Goal: Information Seeking & Learning: Find specific fact

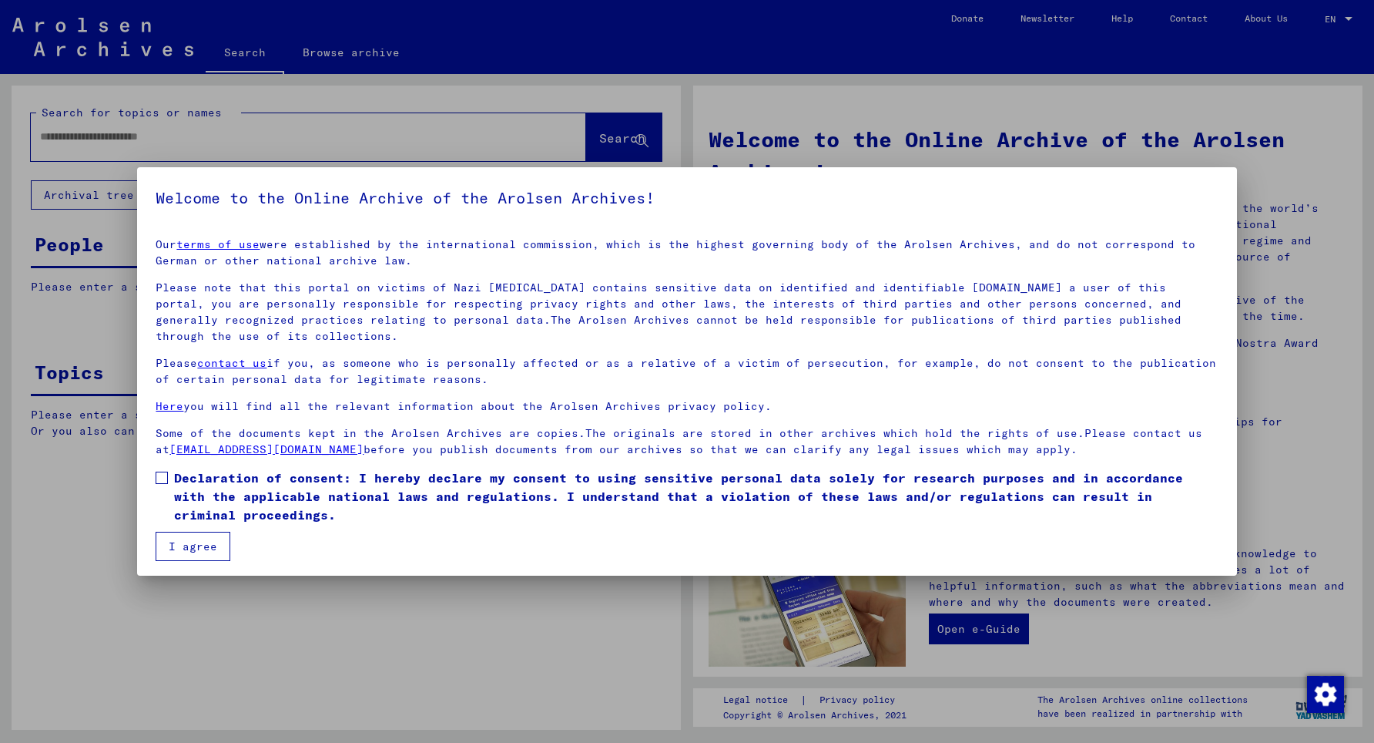
click at [174, 478] on label "Declaration of consent: I hereby declare my consent to using sensitive personal…" at bounding box center [687, 495] width 1062 height 55
click at [206, 549] on button "I agree" at bounding box center [193, 545] width 75 height 29
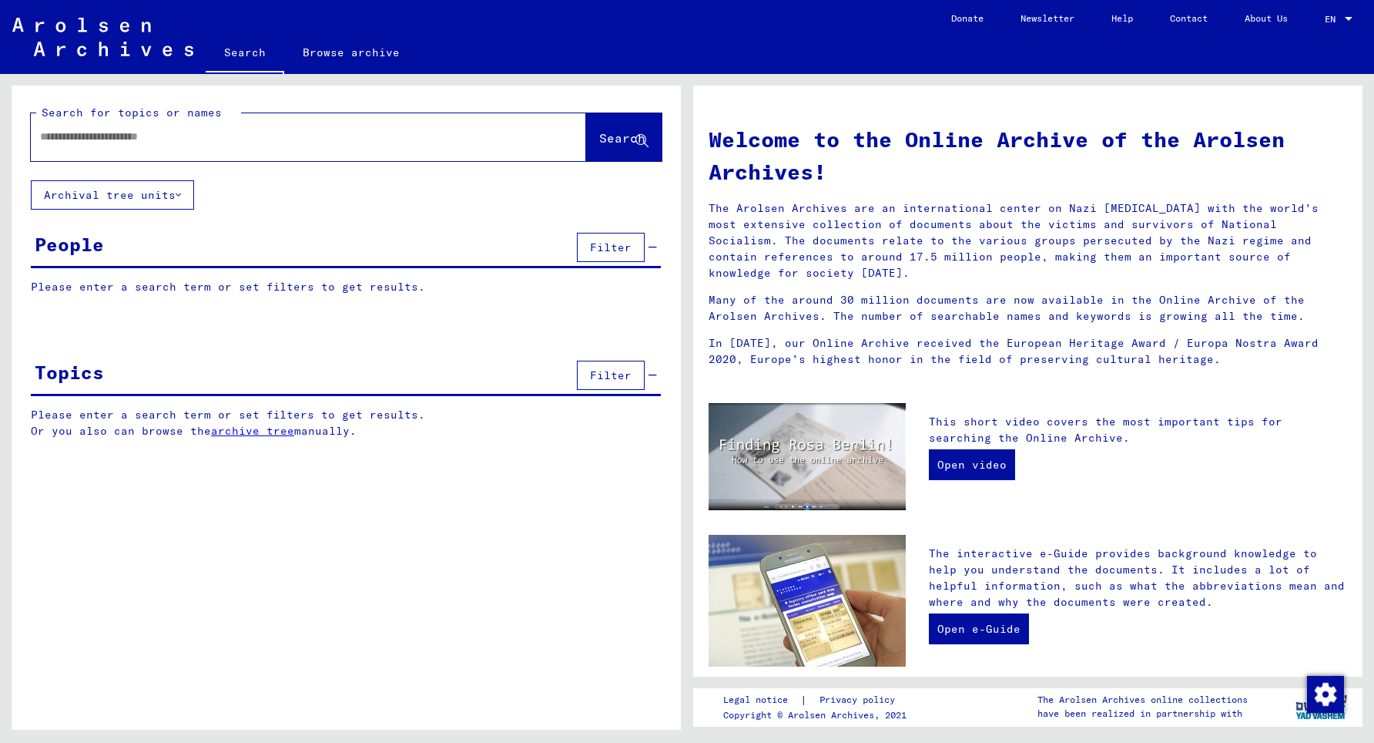
click at [329, 142] on input "text" at bounding box center [290, 137] width 500 height 16
type input "****"
click at [607, 152] on button "Search" at bounding box center [623, 137] width 75 height 48
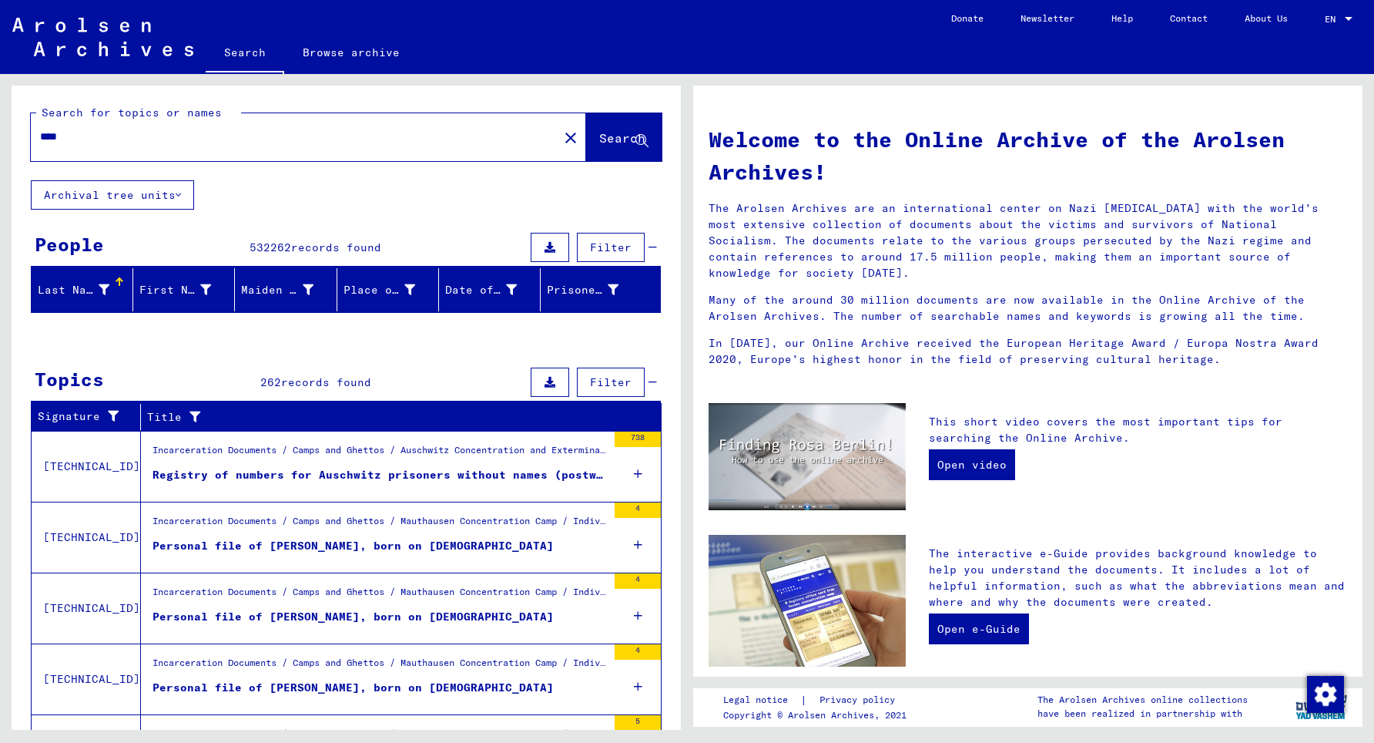
click at [328, 471] on div "Registry of numbers for Auschwitz prisoners without names (postwar collection) …" at bounding box center [380, 475] width 454 height 16
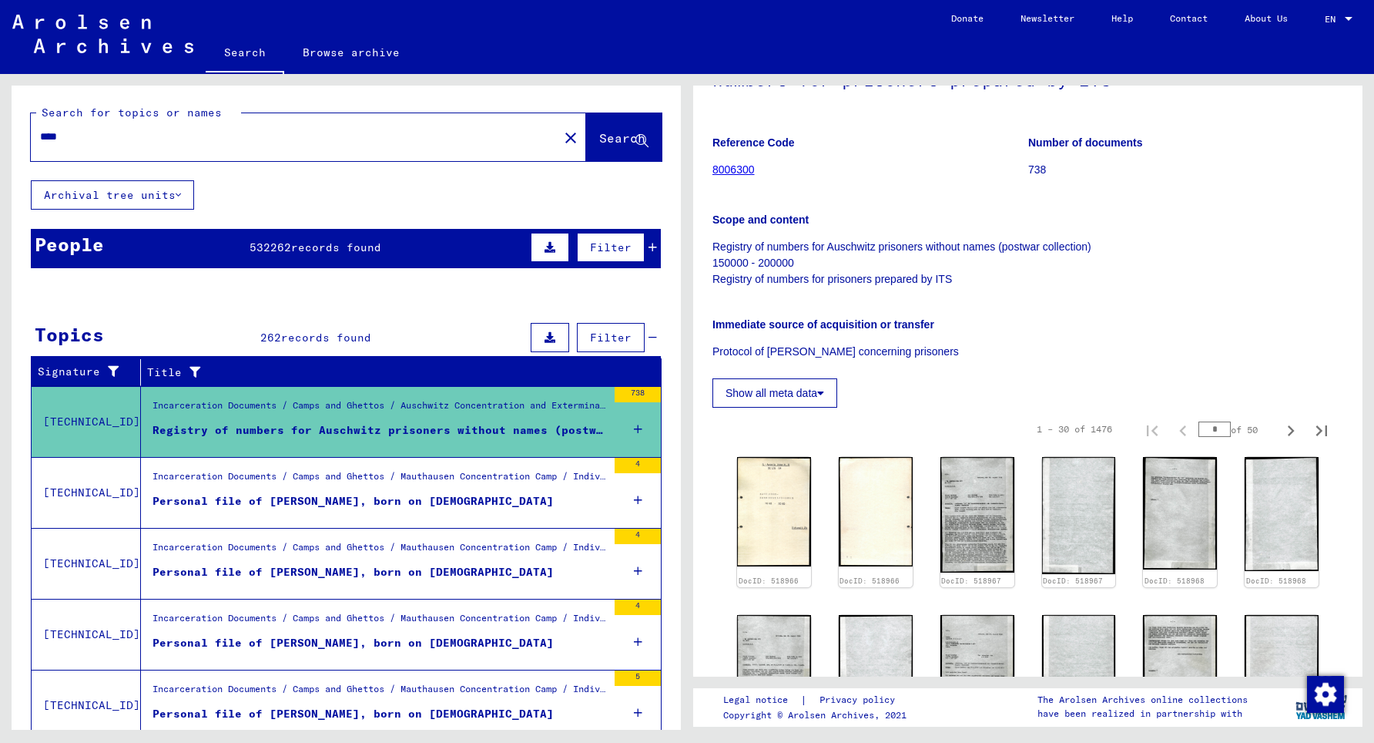
scroll to position [250, 0]
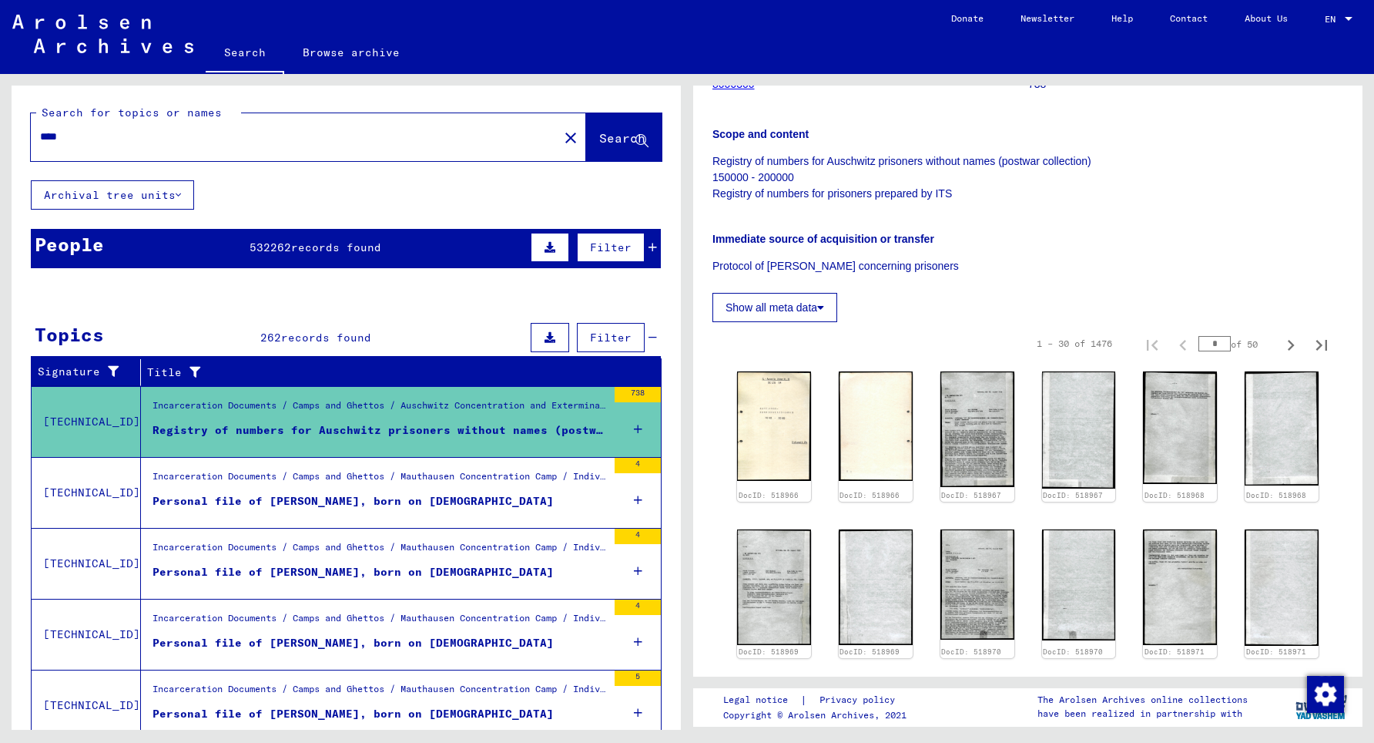
click at [955, 401] on img at bounding box center [977, 429] width 74 height 116
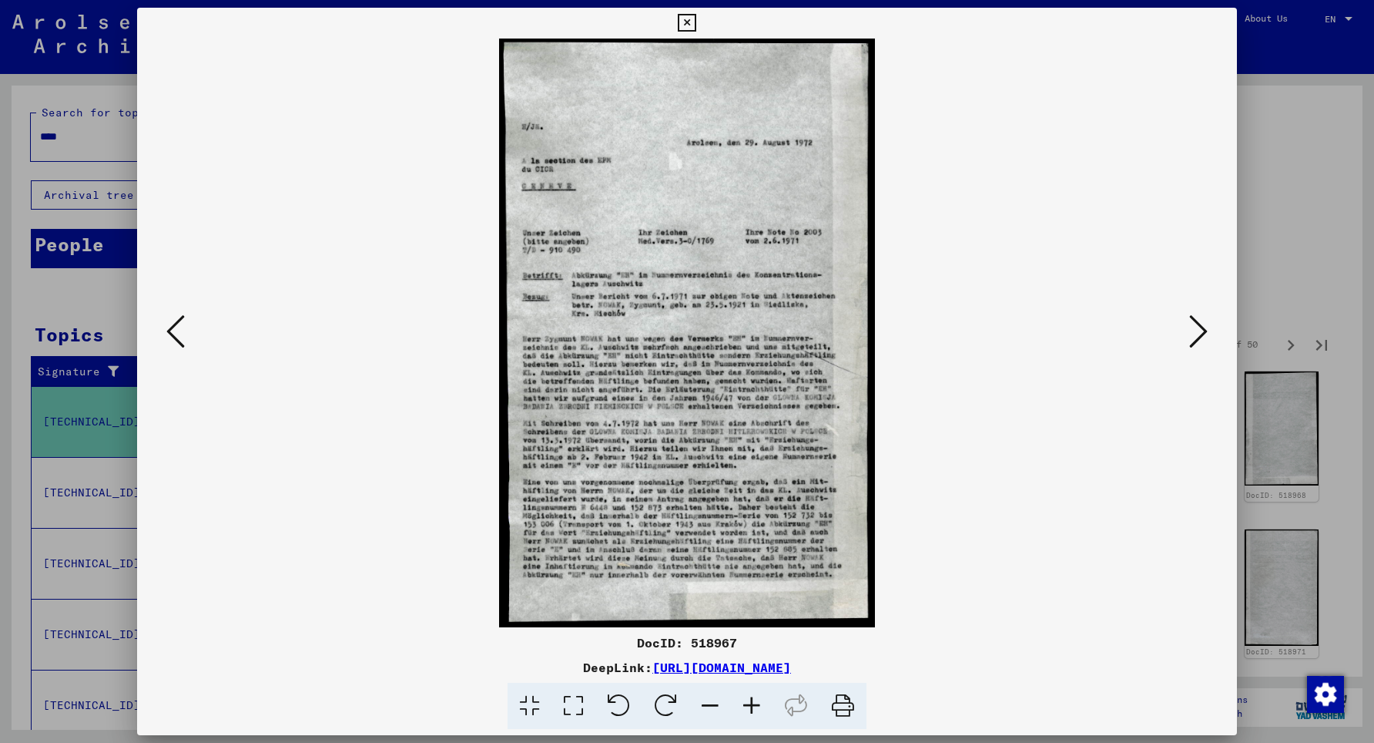
click at [1307, 246] on div at bounding box center [687, 371] width 1374 height 743
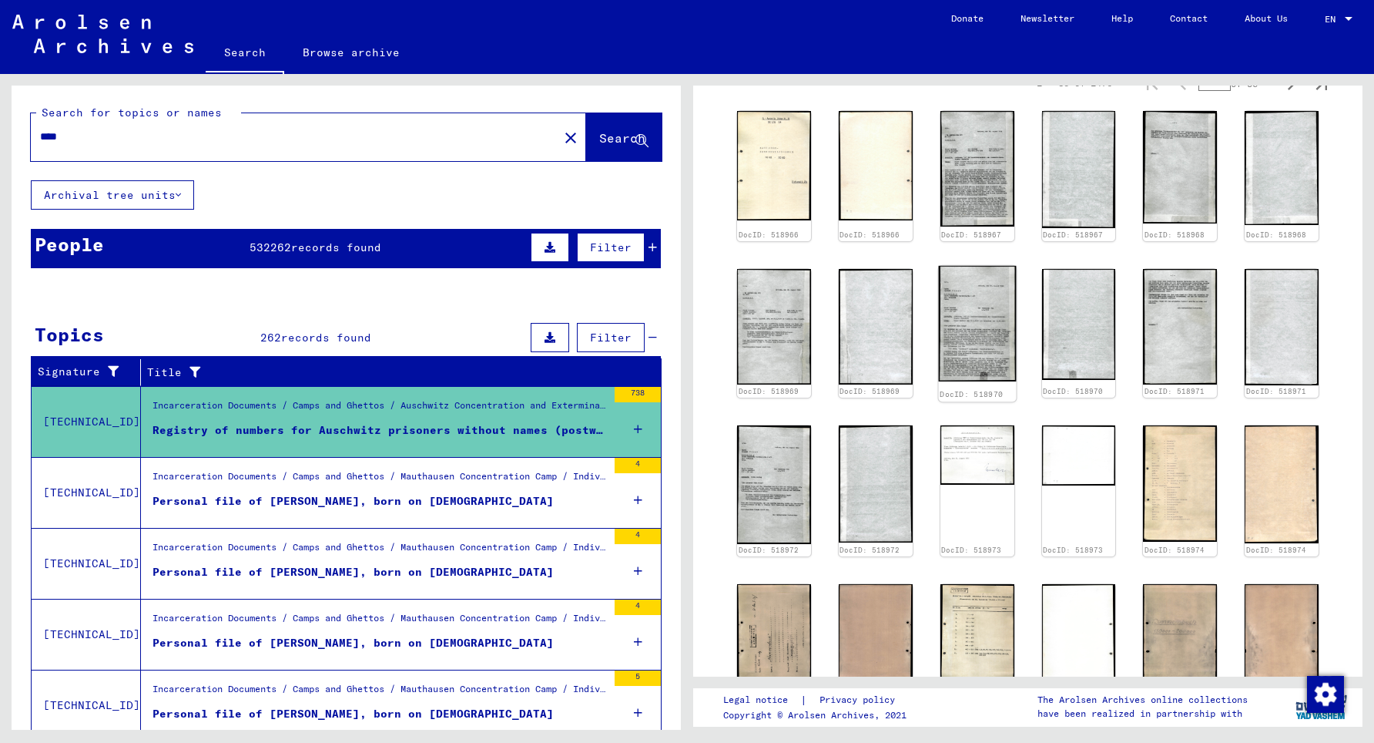
scroll to position [582, 0]
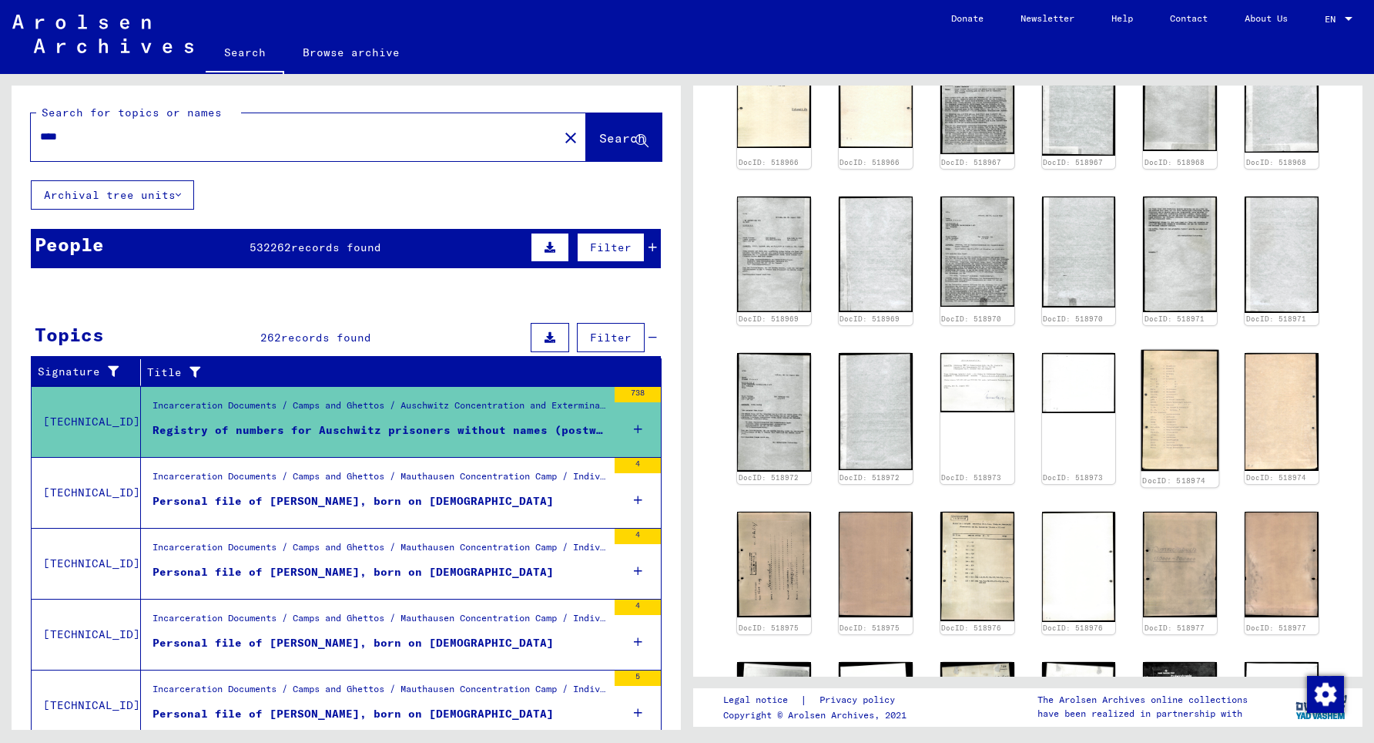
click at [1205, 406] on img at bounding box center [1180, 411] width 78 height 122
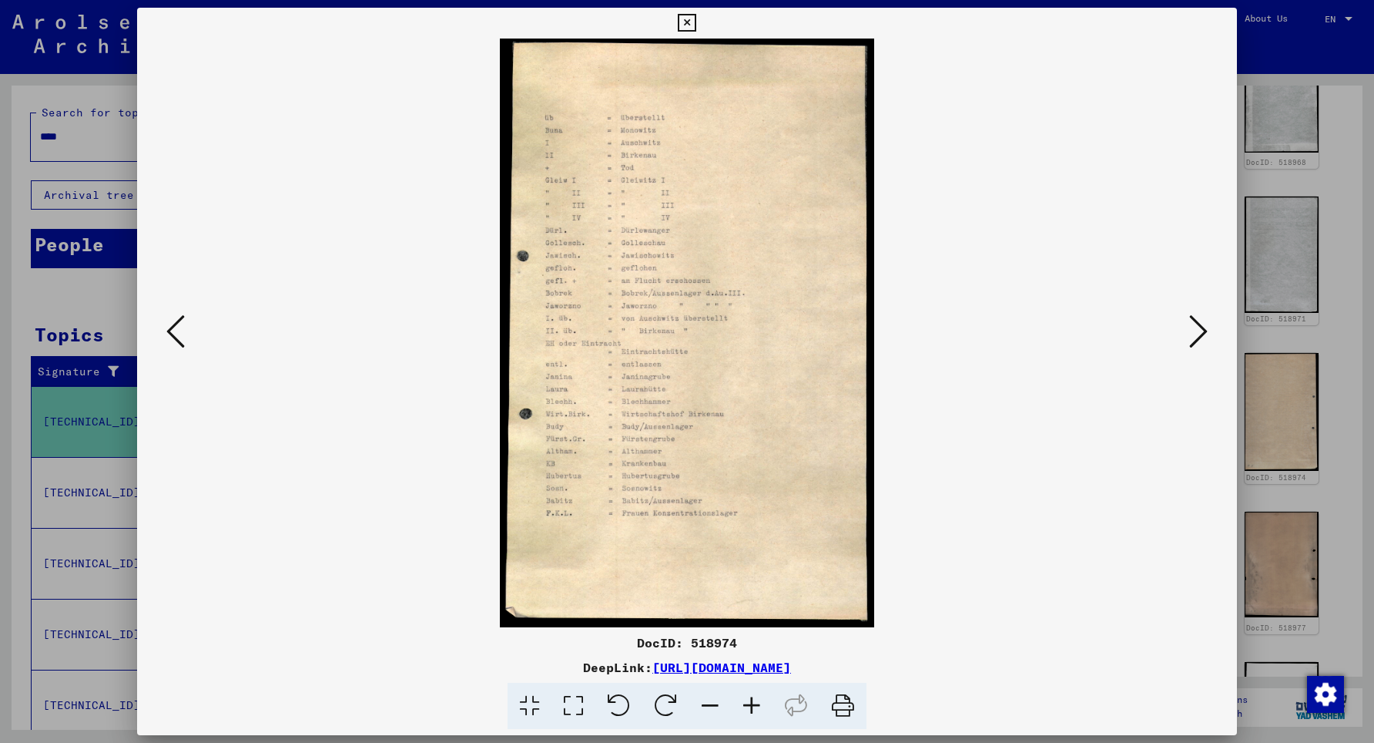
click at [1282, 362] on div at bounding box center [687, 371] width 1374 height 743
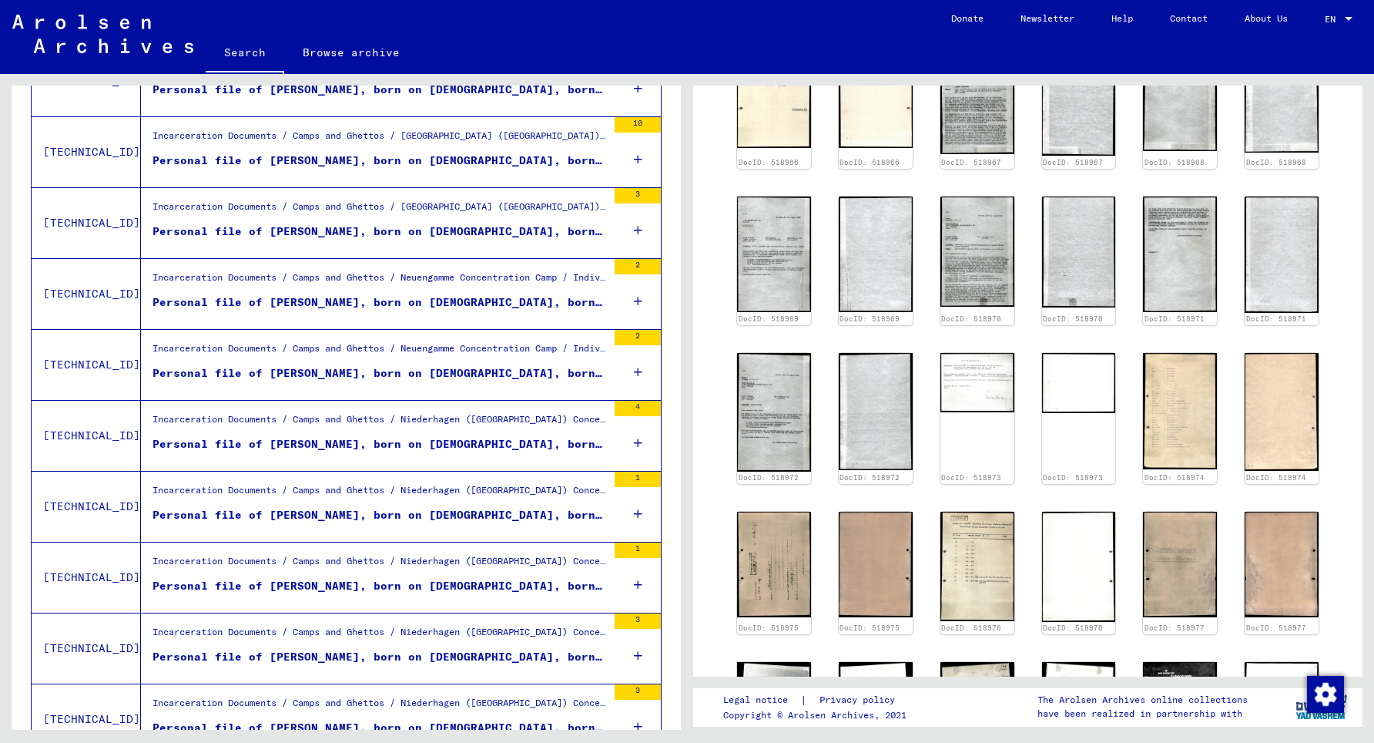
scroll to position [749, 0]
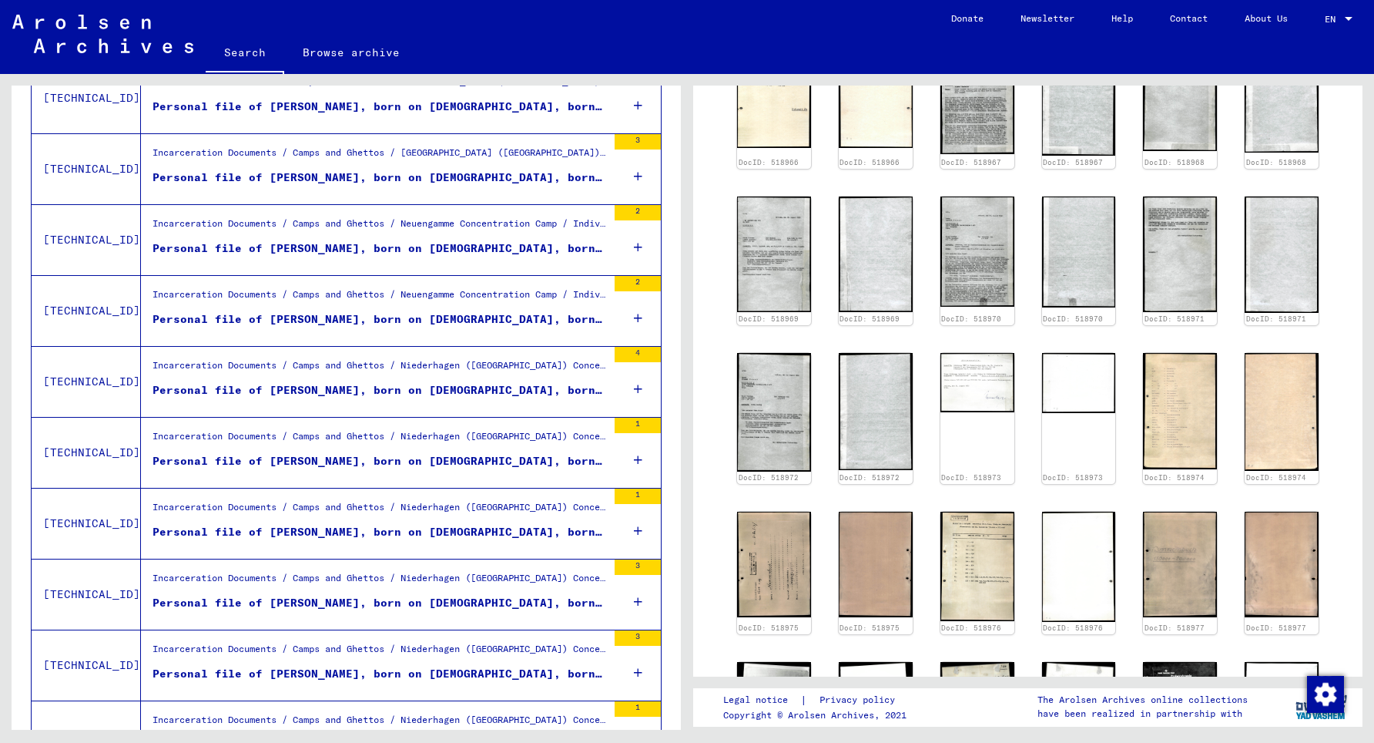
click at [283, 393] on div "Personal file of [PERSON_NAME], born on [DEMOGRAPHIC_DATA], born in [GEOGRAPHIC…" at bounding box center [380, 390] width 454 height 16
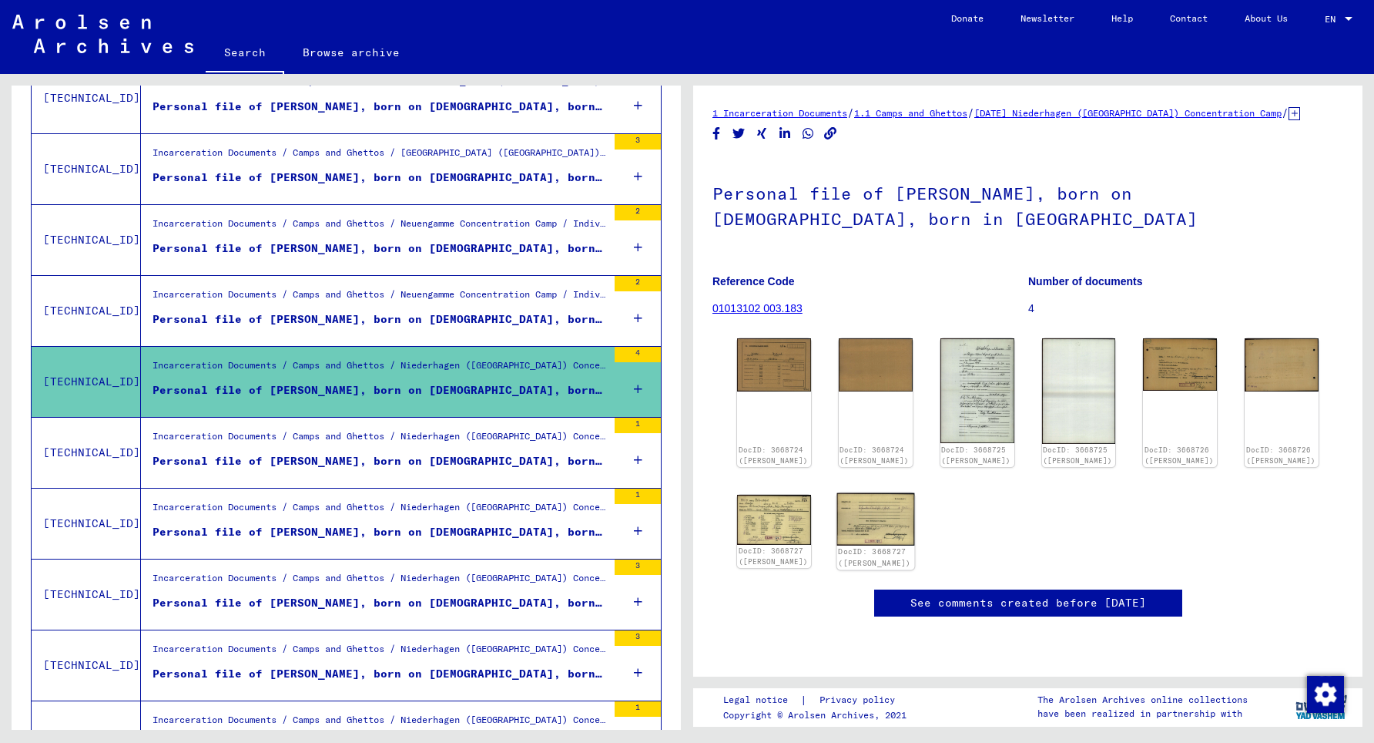
click at [875, 513] on img at bounding box center [875, 519] width 78 height 52
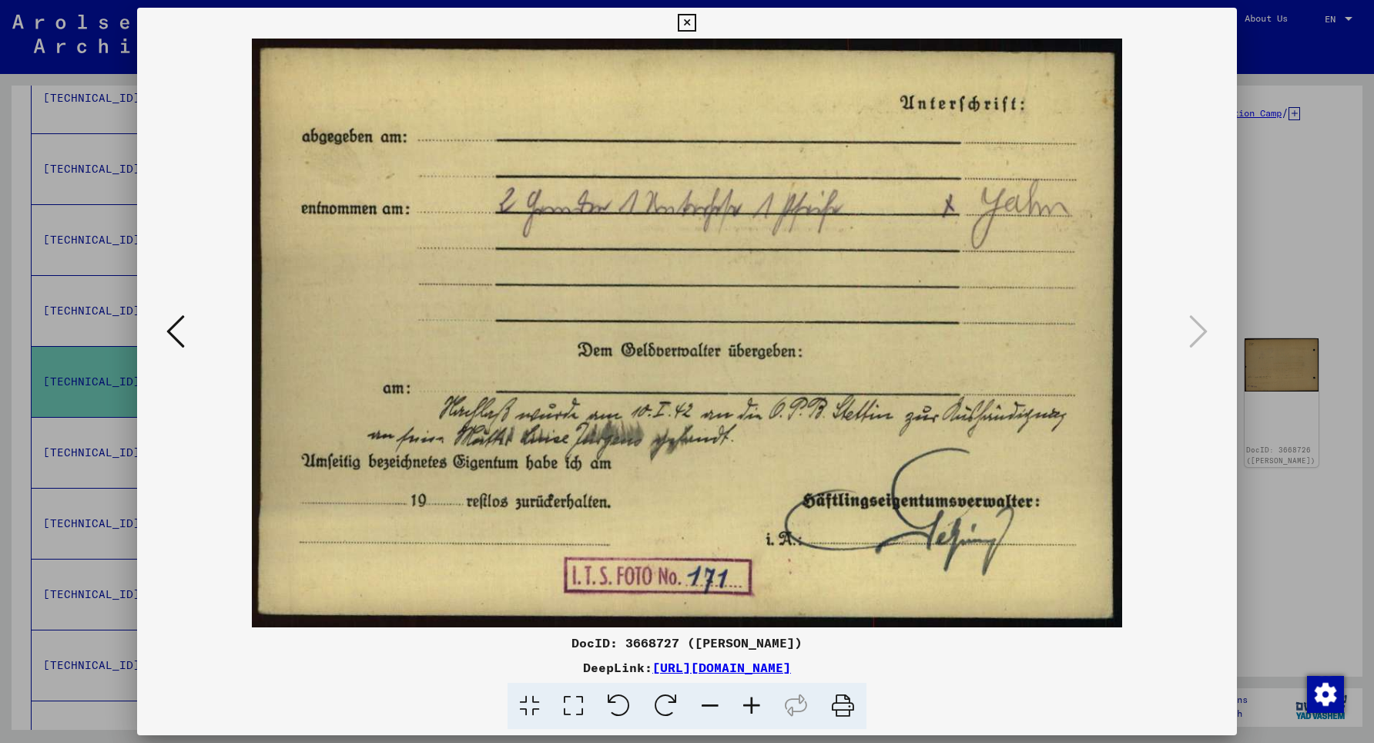
click at [178, 331] on icon at bounding box center [175, 331] width 18 height 37
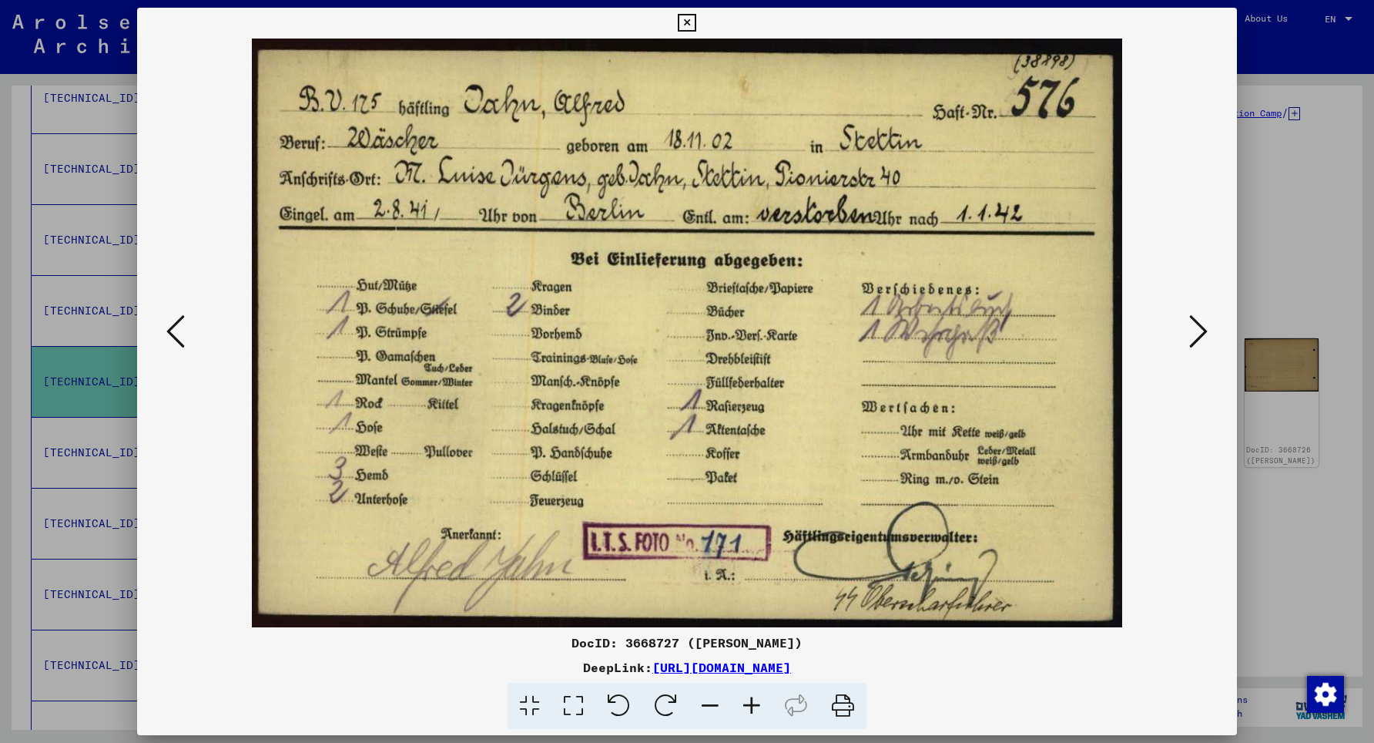
click at [178, 331] on icon at bounding box center [175, 331] width 18 height 37
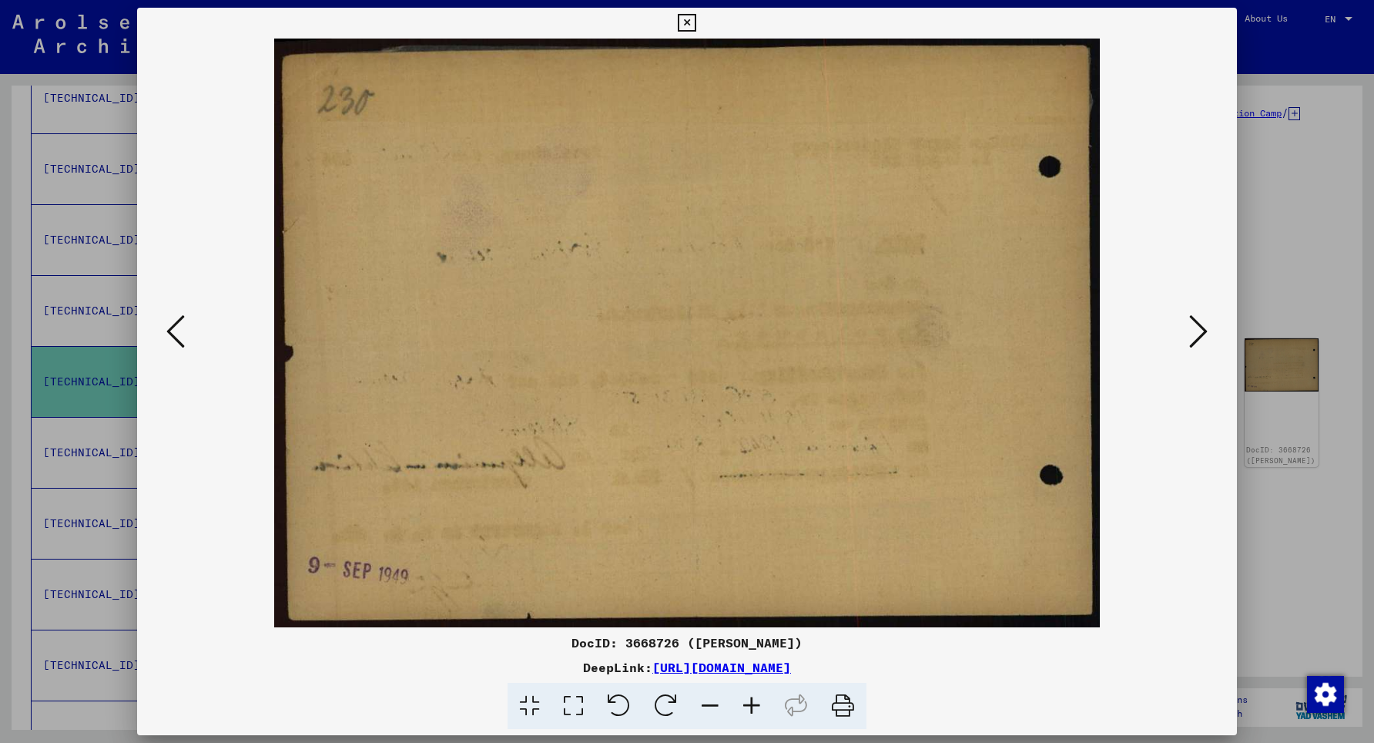
click at [178, 331] on icon at bounding box center [175, 331] width 18 height 37
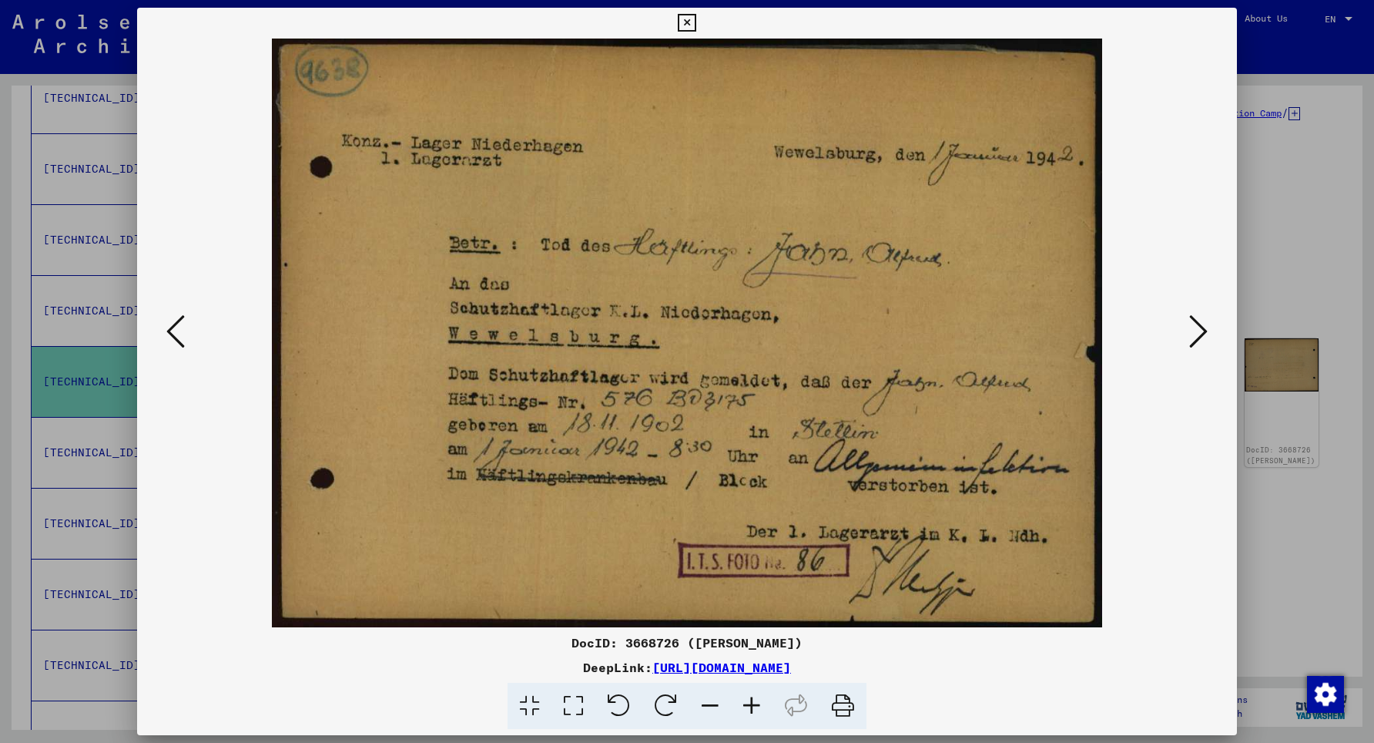
click at [178, 331] on icon at bounding box center [175, 331] width 18 height 37
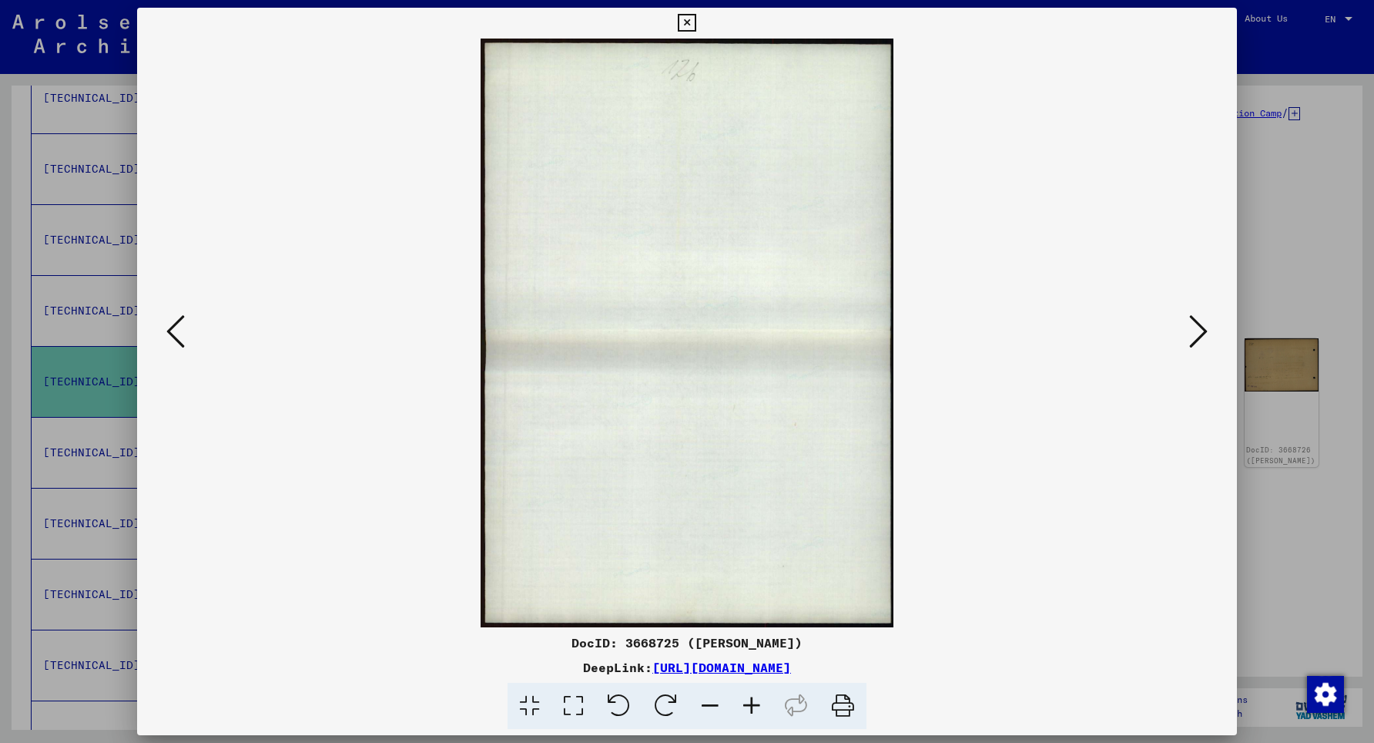
click at [178, 331] on icon at bounding box center [175, 331] width 18 height 37
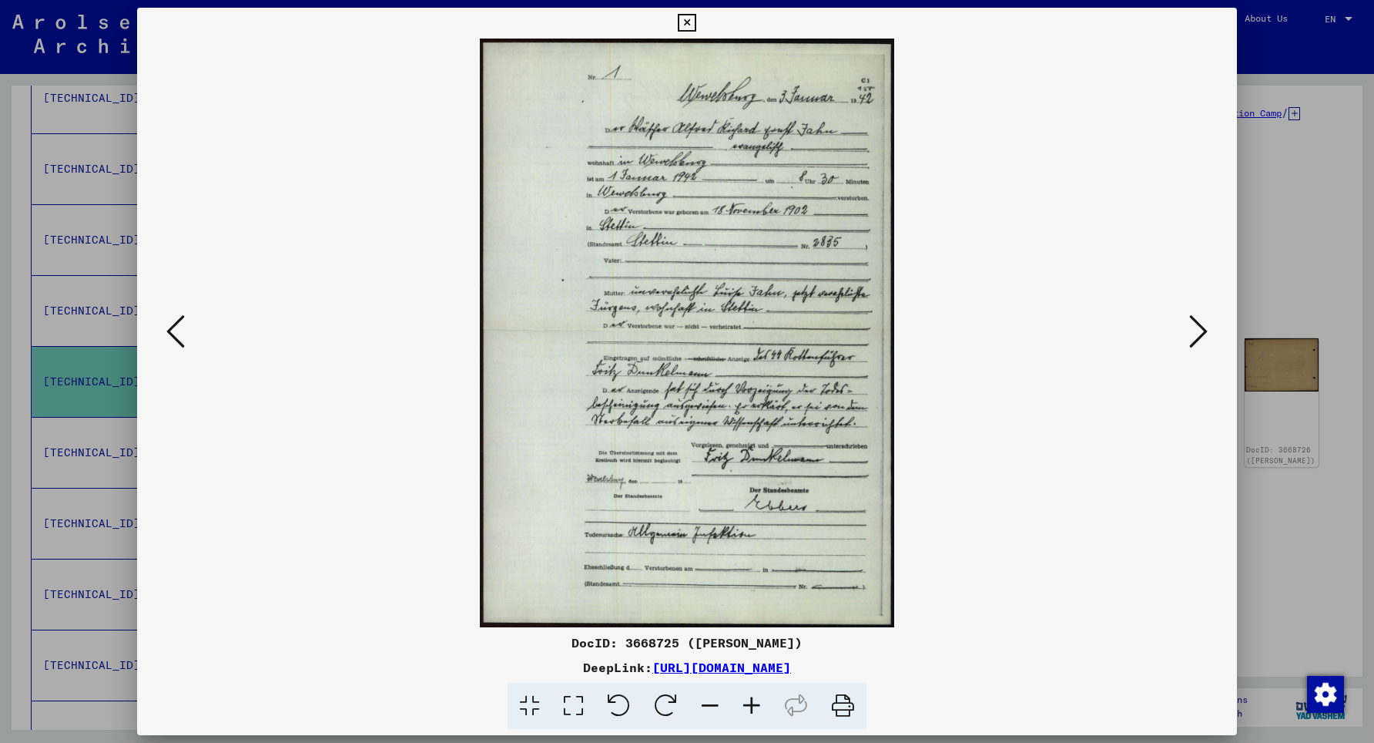
click at [178, 331] on icon at bounding box center [175, 331] width 18 height 37
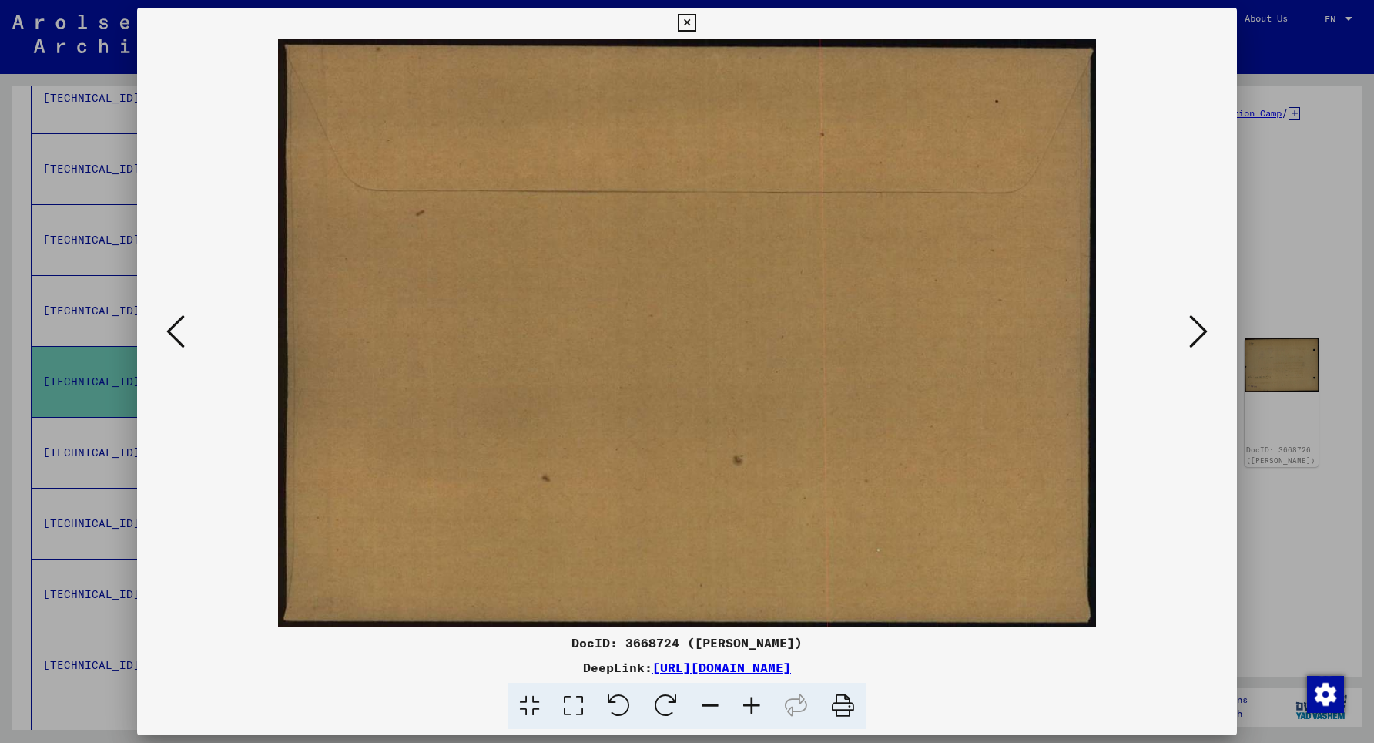
click at [178, 331] on icon at bounding box center [175, 331] width 18 height 37
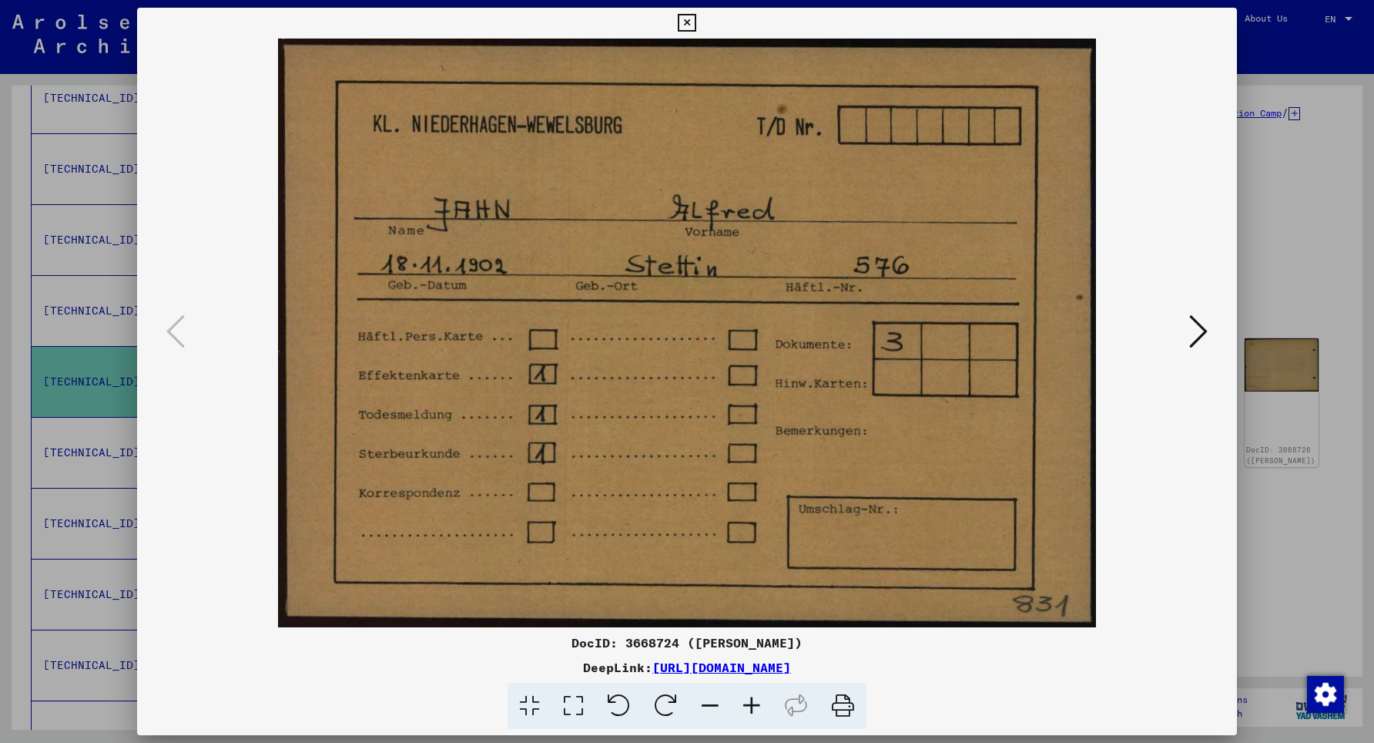
click at [40, 323] on div at bounding box center [687, 371] width 1374 height 743
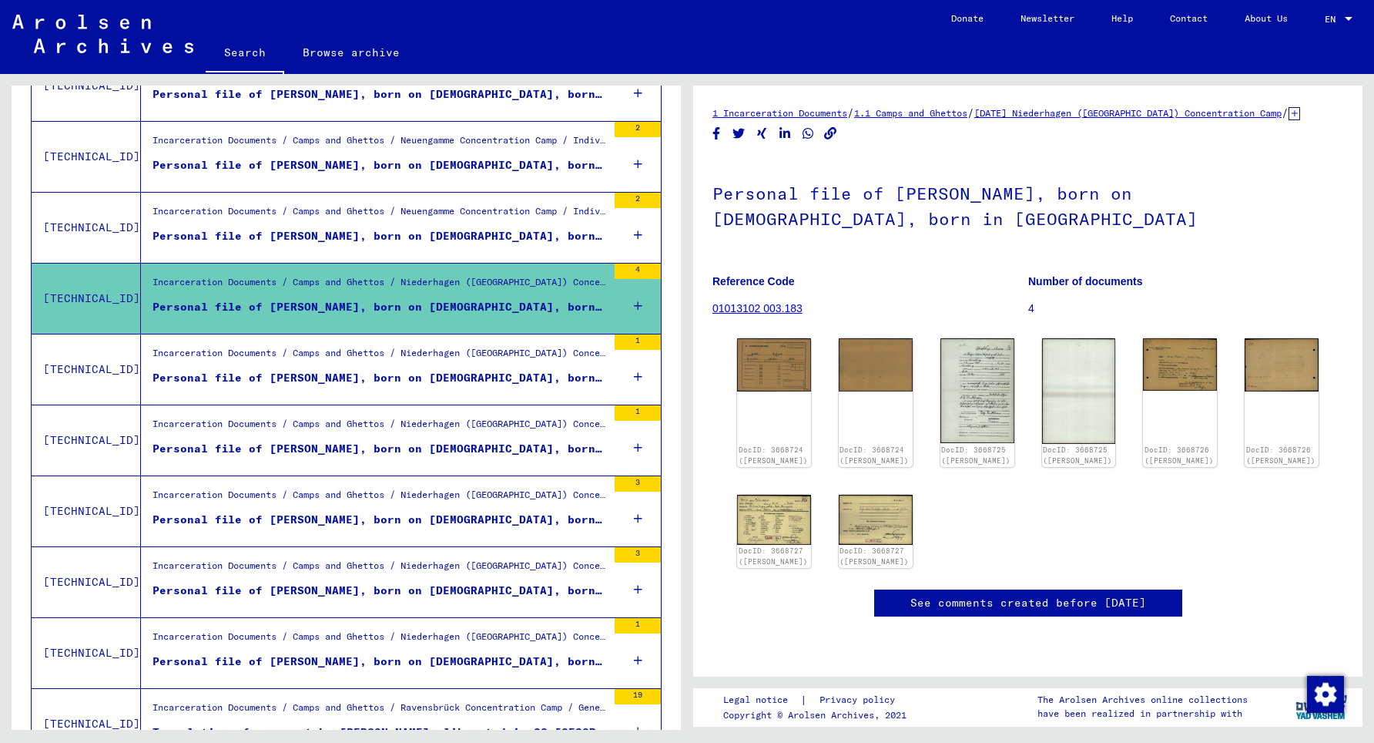
scroll to position [915, 0]
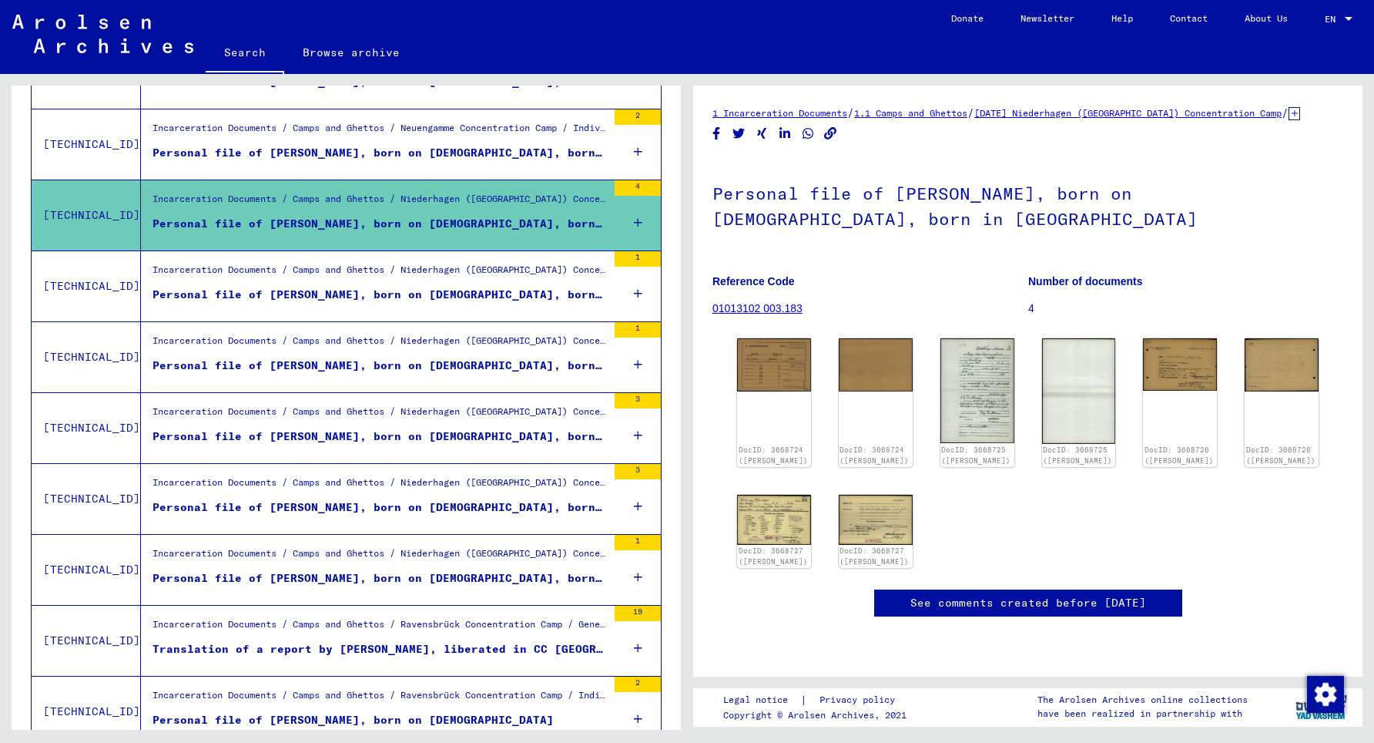
click at [376, 475] on div "Incarceration Documents / Camps and Ghettos / Niederhagen ([GEOGRAPHIC_DATA]) C…" at bounding box center [380, 486] width 454 height 22
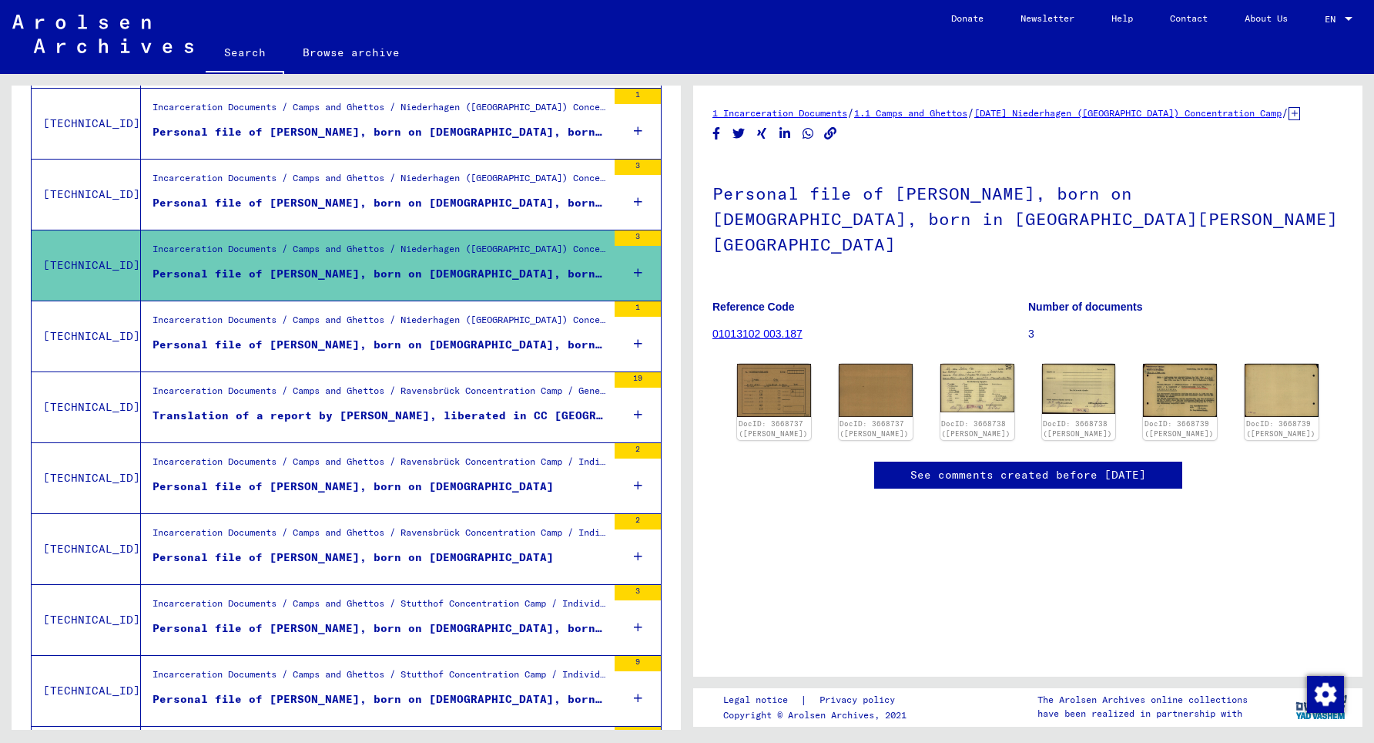
scroll to position [1165, 0]
